Goal: Task Accomplishment & Management: Manage account settings

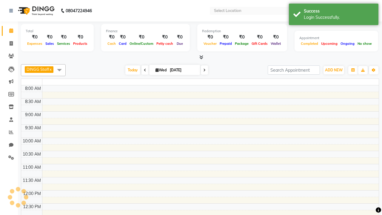
select select "en"
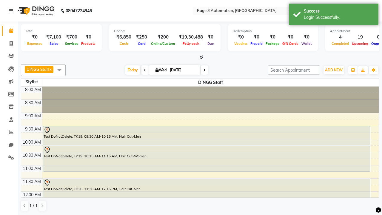
click at [12, 11] on icon at bounding box center [11, 11] width 4 height 4
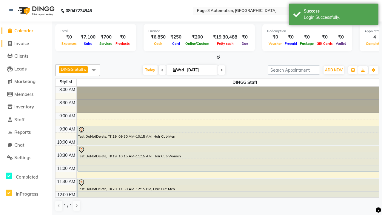
click at [26, 43] on span "Invoice" at bounding box center [21, 44] width 15 height 6
select select "2774"
select select "service"
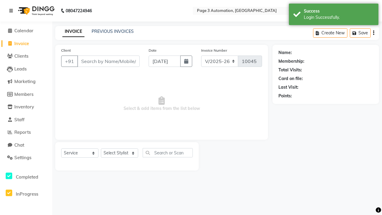
click at [12, 11] on icon at bounding box center [11, 11] width 4 height 4
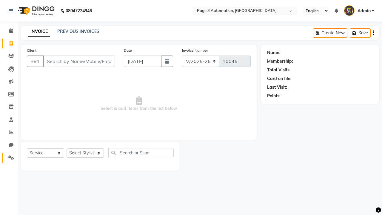
click at [9, 158] on icon at bounding box center [11, 157] width 6 height 4
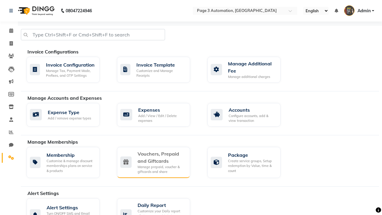
click at [161, 157] on div "Vouchers, Prepaid and Giftcards" at bounding box center [162, 157] width 48 height 14
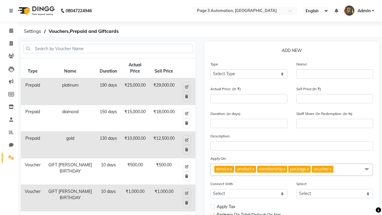
select select "V"
type input "Testing Voucher JWm"
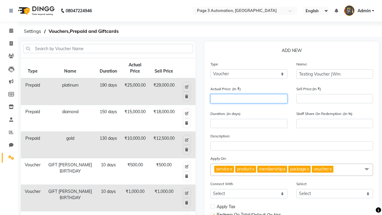
type input "1500"
type input "0"
type input "1500"
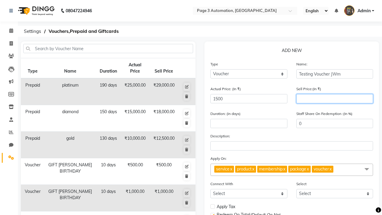
type input "1200"
type input "80"
type input "1200"
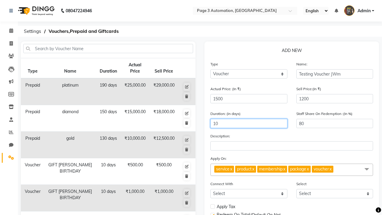
type input "10"
select select
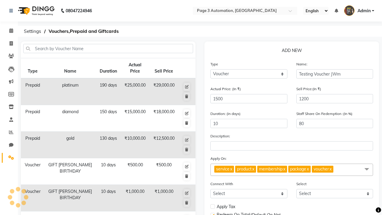
checkbox input "false"
checkbox input "true"
checkbox input "false"
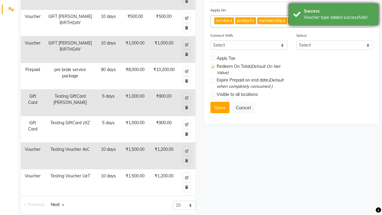
click at [334, 15] on div "Voucher type added successfully!" at bounding box center [339, 17] width 70 height 6
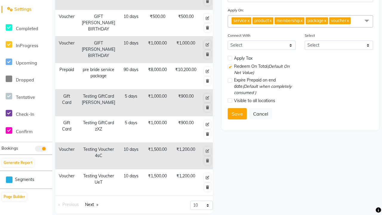
scroll to position [0, 0]
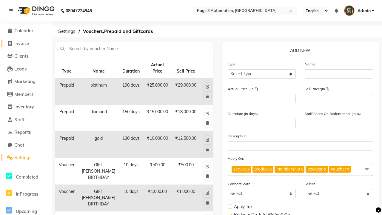
click at [26, 43] on span "Invoice" at bounding box center [21, 44] width 15 height 6
select select "2774"
select select "service"
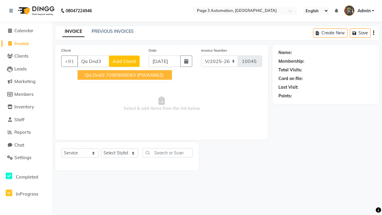
click at [125, 75] on ngb-highlight "7090909093" at bounding box center [121, 75] width 30 height 6
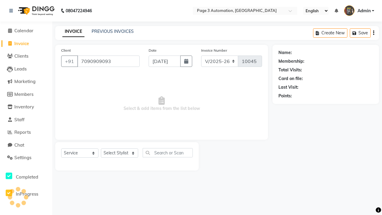
type input "7090909093"
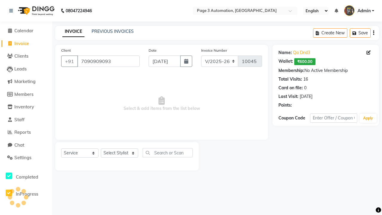
select select "V"
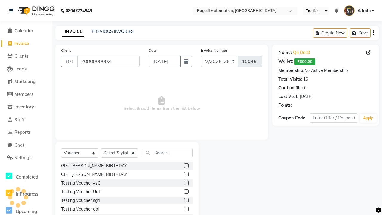
select select "71572"
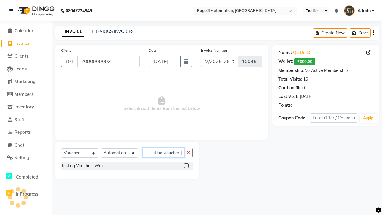
type input "Testing Voucher JWm"
click at [186, 165] on label at bounding box center [186, 165] width 4 height 4
click at [186, 165] on input "checkbox" at bounding box center [186, 166] width 4 height 4
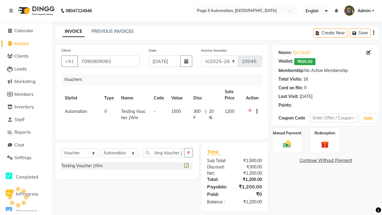
scroll to position [0, 0]
checkbox input "false"
click at [287, 133] on label "Manual Payment" at bounding box center [287, 133] width 30 height 6
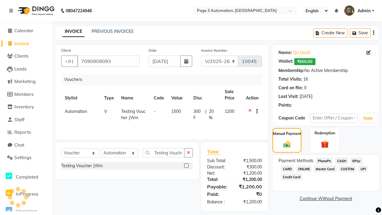
click at [342, 161] on span "CASH" at bounding box center [341, 160] width 13 height 7
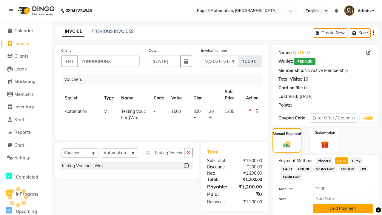
click at [343, 208] on button "Add Payment" at bounding box center [343, 208] width 60 height 9
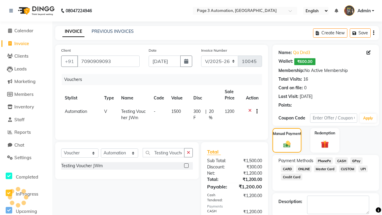
checkbox input "false"
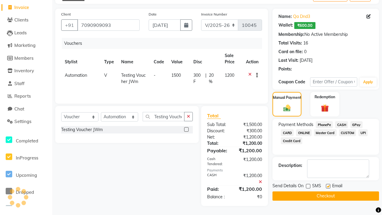
click at [328, 186] on label at bounding box center [328, 186] width 4 height 4
click at [328, 186] on input "checkbox" at bounding box center [328, 187] width 4 height 4
checkbox input "false"
click at [326, 196] on button "Checkout" at bounding box center [326, 195] width 107 height 9
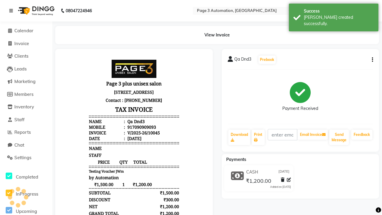
click at [334, 15] on div "[PERSON_NAME] created successfully." at bounding box center [339, 20] width 70 height 13
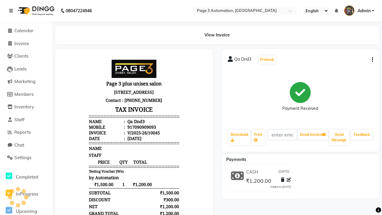
click at [12, 11] on icon at bounding box center [11, 11] width 4 height 4
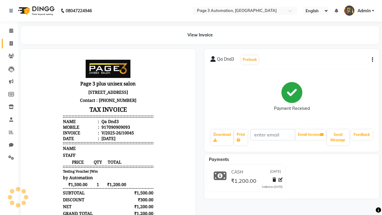
click at [9, 43] on span at bounding box center [11, 43] width 10 height 7
select select "2774"
select select "service"
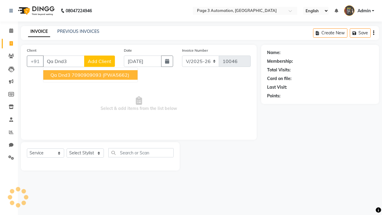
click at [91, 75] on ngb-highlight "7090909093" at bounding box center [87, 75] width 30 height 6
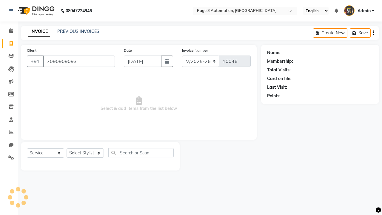
type input "7090909093"
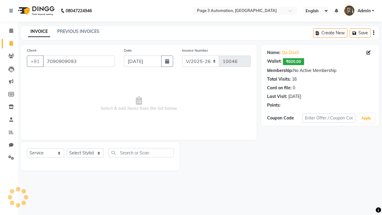
select select "71572"
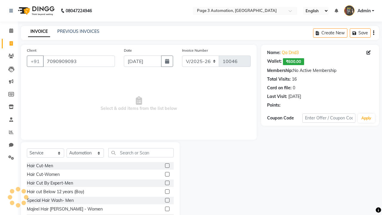
click at [167, 183] on label at bounding box center [167, 183] width 4 height 4
click at [167, 183] on input "checkbox" at bounding box center [167, 183] width 4 height 4
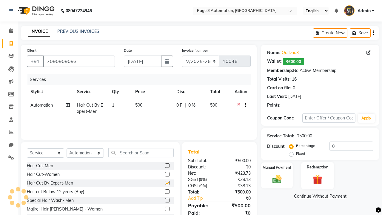
click at [318, 167] on label "Redemption" at bounding box center [318, 167] width 22 height 6
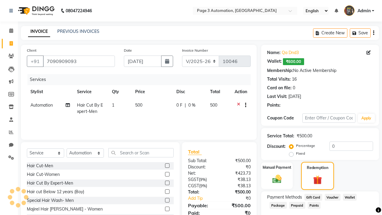
checkbox input "false"
click at [333, 197] on span "Voucher" at bounding box center [333, 197] width 16 height 7
